Goal: Check status: Check status

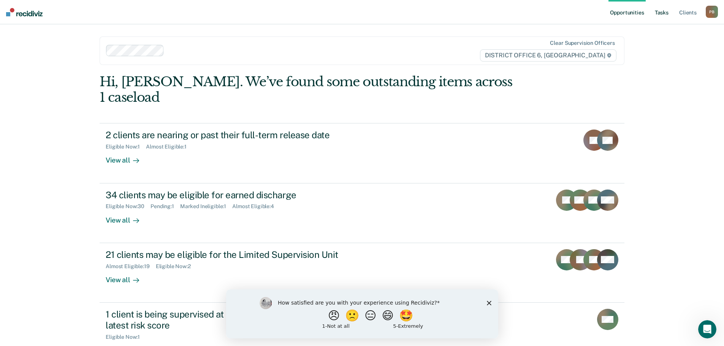
click at [659, 14] on link "Tasks" at bounding box center [662, 12] width 17 height 24
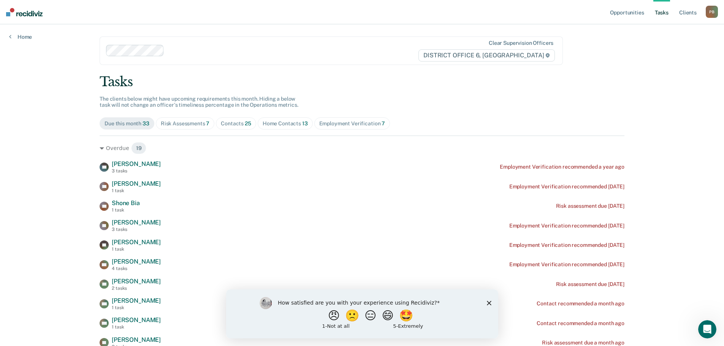
click at [187, 124] on div "Risk Assessments 7" at bounding box center [185, 124] width 49 height 6
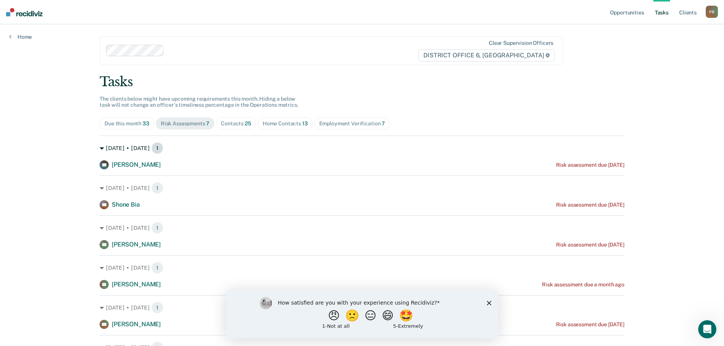
scroll to position [38, 0]
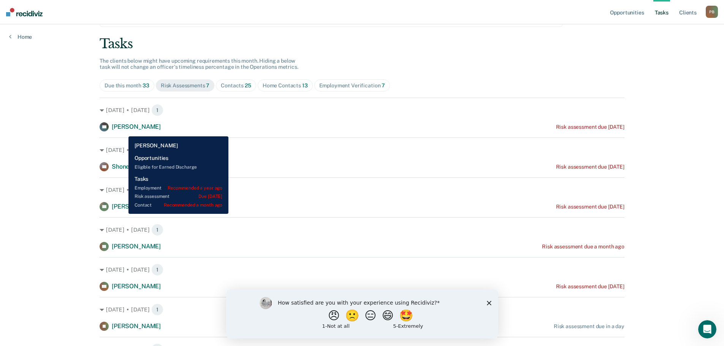
click at [123, 131] on div "[PERSON_NAME]" at bounding box center [136, 127] width 49 height 8
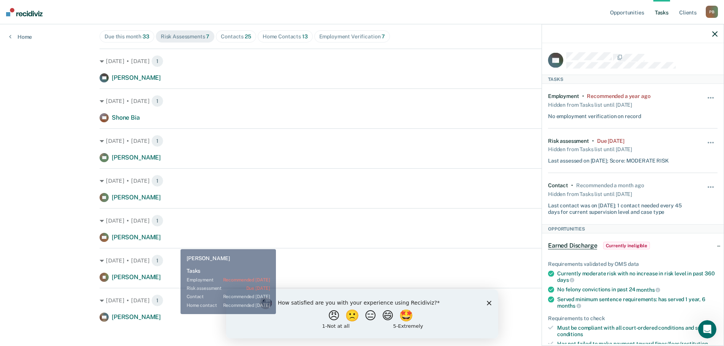
scroll to position [93, 0]
